Goal: Find specific page/section: Find specific page/section

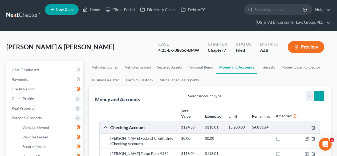
click at [32, 11] on link at bounding box center [23, 16] width 34 height 10
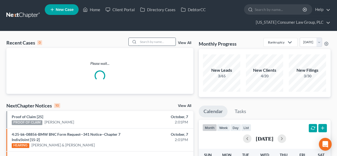
click at [155, 40] on input "search" at bounding box center [156, 42] width 37 height 8
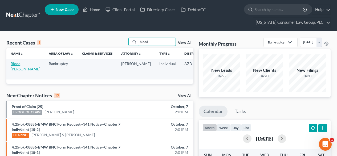
type input "blood"
click at [18, 65] on link "Blood, [PERSON_NAME]" at bounding box center [26, 66] width 30 height 10
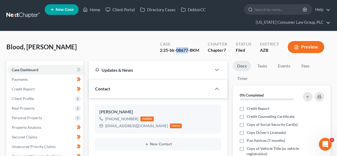
drag, startPoint x: 189, startPoint y: 50, endPoint x: 176, endPoint y: 48, distance: 12.7
click at [176, 48] on div "2:25-bk-08677-BKM" at bounding box center [179, 50] width 39 height 6
copy div "08677"
